Goal: Task Accomplishment & Management: Complete application form

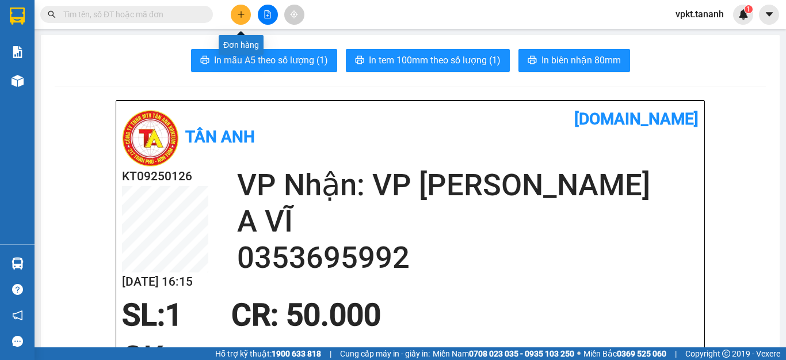
click at [239, 18] on icon "plus" at bounding box center [241, 14] width 8 height 8
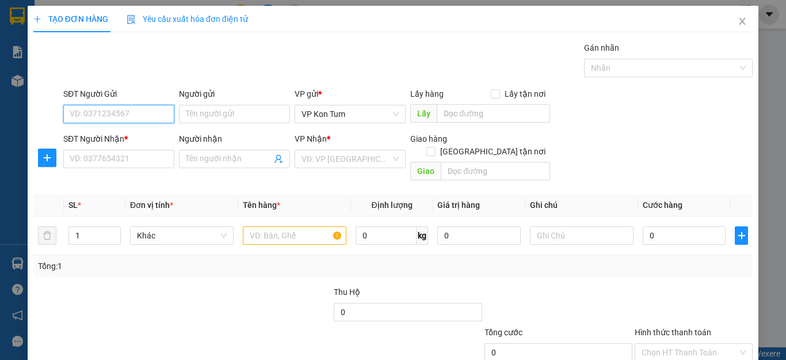
click at [118, 115] on input "SĐT Người Gửi" at bounding box center [118, 114] width 111 height 18
type input "0868617697"
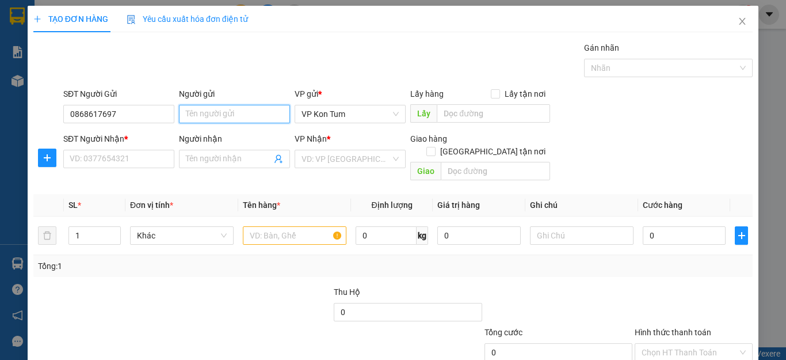
click at [222, 108] on input "Người gửi" at bounding box center [234, 114] width 111 height 18
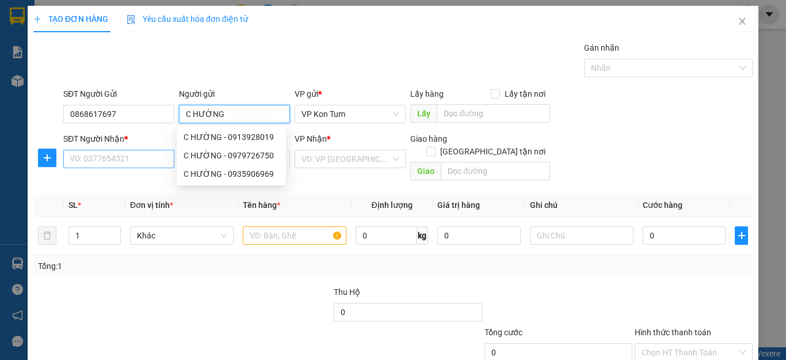
type input "C HƯỜNG"
click at [163, 151] on input "SĐT Người Nhận *" at bounding box center [118, 159] width 111 height 18
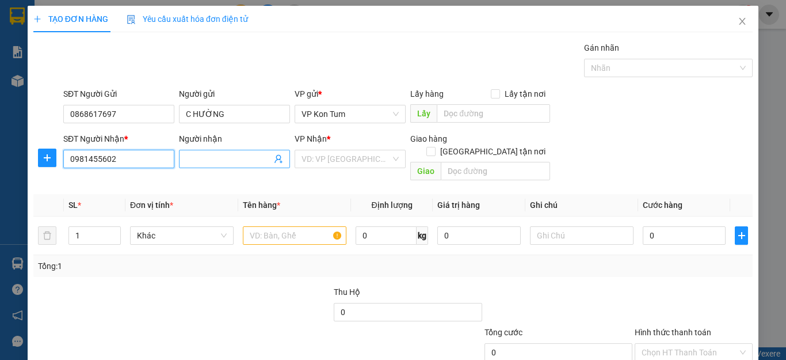
type input "0981455602"
click at [197, 162] on input "Người nhận" at bounding box center [229, 159] width 86 height 13
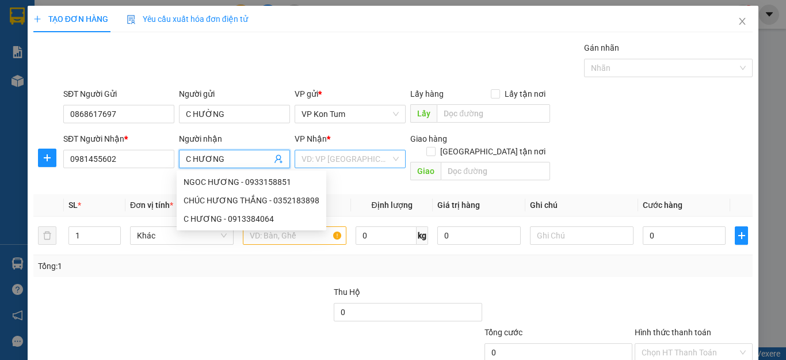
type input "C HƯƠNG"
click at [352, 159] on input "search" at bounding box center [346, 158] width 89 height 17
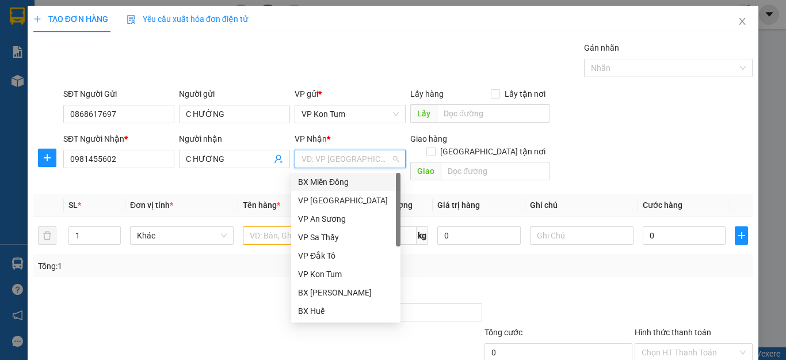
click at [340, 181] on div "BX Miền Đông" at bounding box center [346, 182] width 96 height 13
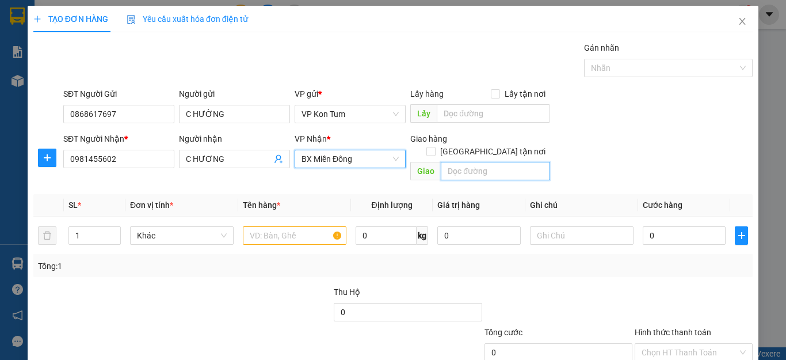
click at [443, 162] on input "text" at bounding box center [495, 171] width 109 height 18
type input "GTN-CR100K- THỦ ĐỨC"
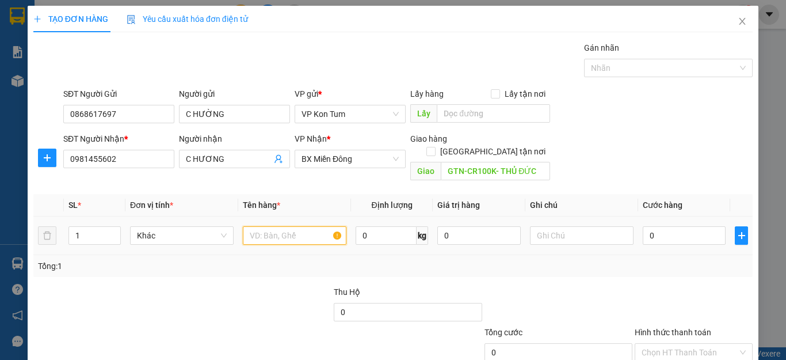
click at [313, 227] on input "text" at bounding box center [295, 235] width 104 height 18
type input "THÙNG"
click at [658, 226] on input "0" at bounding box center [684, 235] width 83 height 18
type input "7"
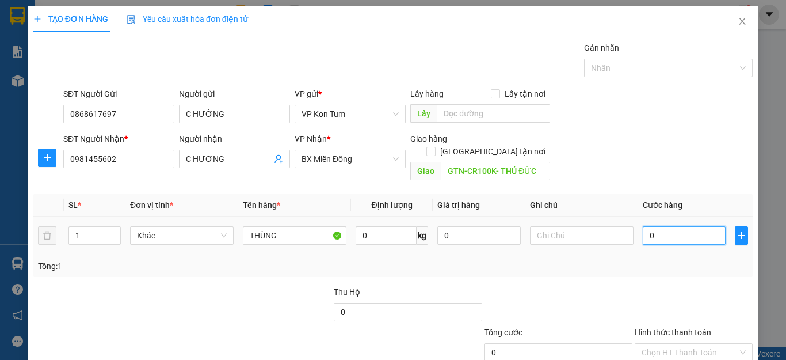
type input "7"
type input "70"
type input "70.000"
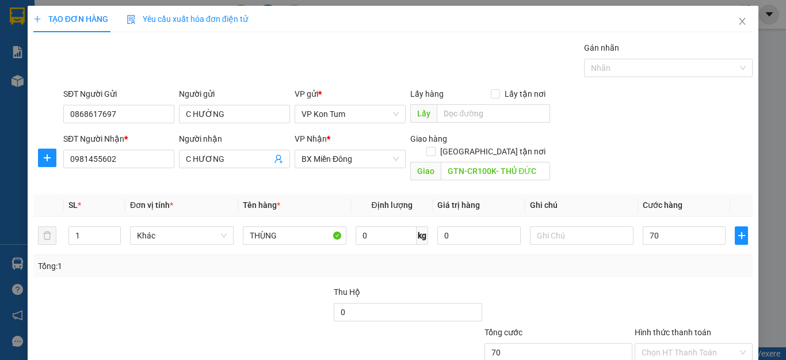
type input "70.000"
click at [546, 291] on div at bounding box center [558, 305] width 150 height 40
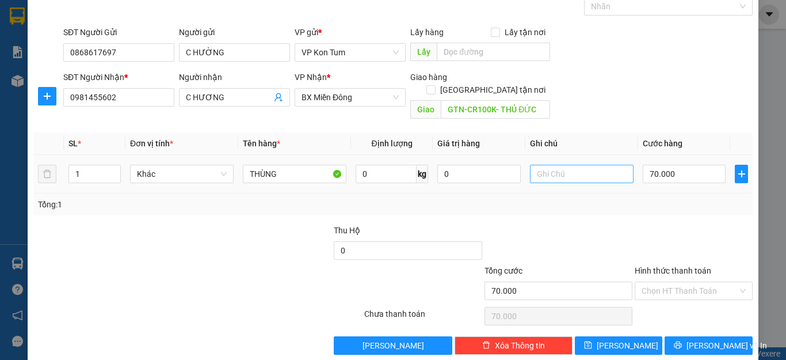
scroll to position [66, 0]
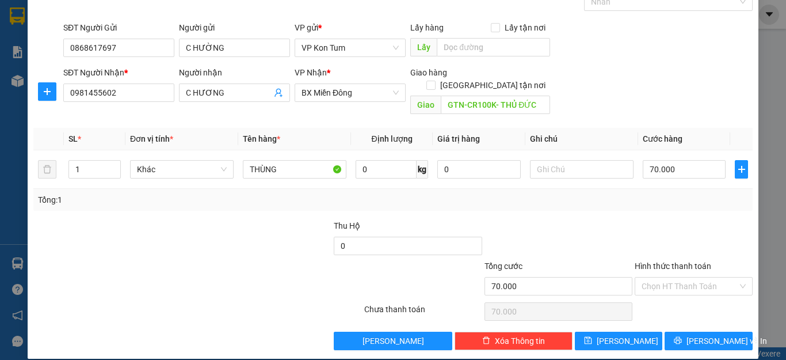
click at [672, 284] on div "Hình thức thanh toán Chọn HT Thanh Toán" at bounding box center [694, 280] width 118 height 40
click at [664, 277] on input "Hình thức thanh toán" at bounding box center [690, 285] width 96 height 17
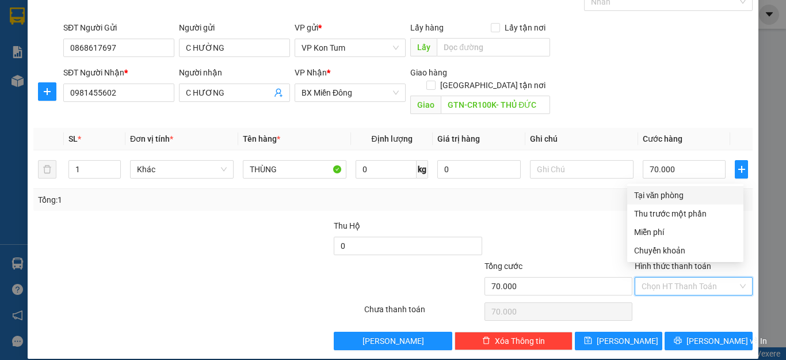
click at [658, 189] on div "Tại văn phòng" at bounding box center [685, 195] width 102 height 13
type input "0"
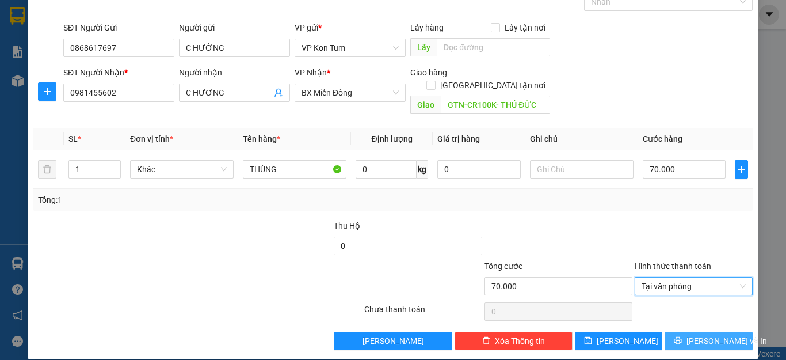
click at [702, 334] on span "[PERSON_NAME] và In" at bounding box center [727, 340] width 81 height 13
click at [701, 336] on button "[PERSON_NAME] và In" at bounding box center [709, 340] width 88 height 18
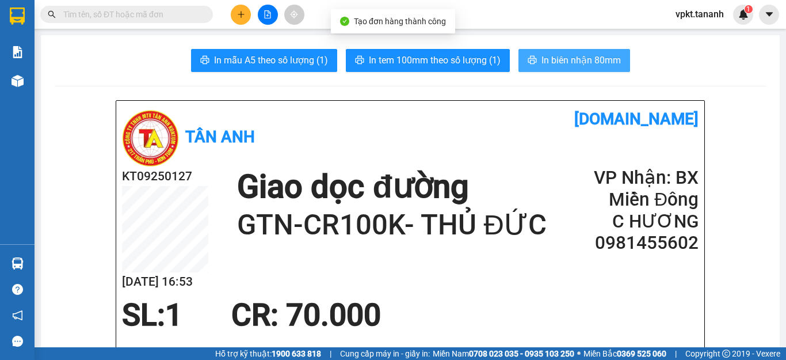
click at [581, 66] on span "In biên nhận 80mm" at bounding box center [581, 60] width 79 height 14
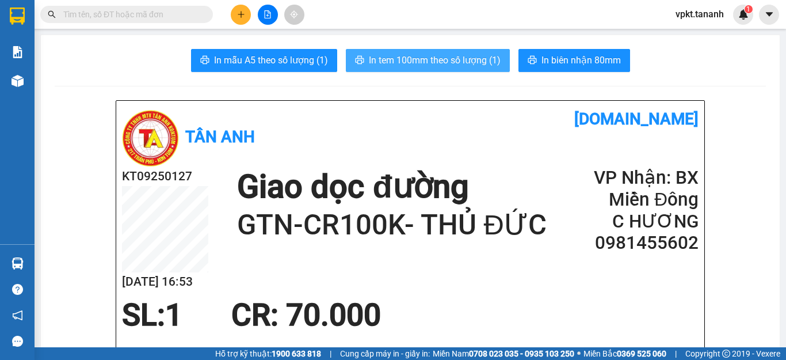
click at [456, 53] on span "In tem 100mm theo số lượng (1)" at bounding box center [435, 60] width 132 height 14
click at [460, 55] on span "In tem 100mm theo số lượng (1)" at bounding box center [435, 60] width 132 height 14
